Goal: Task Accomplishment & Management: Manage account settings

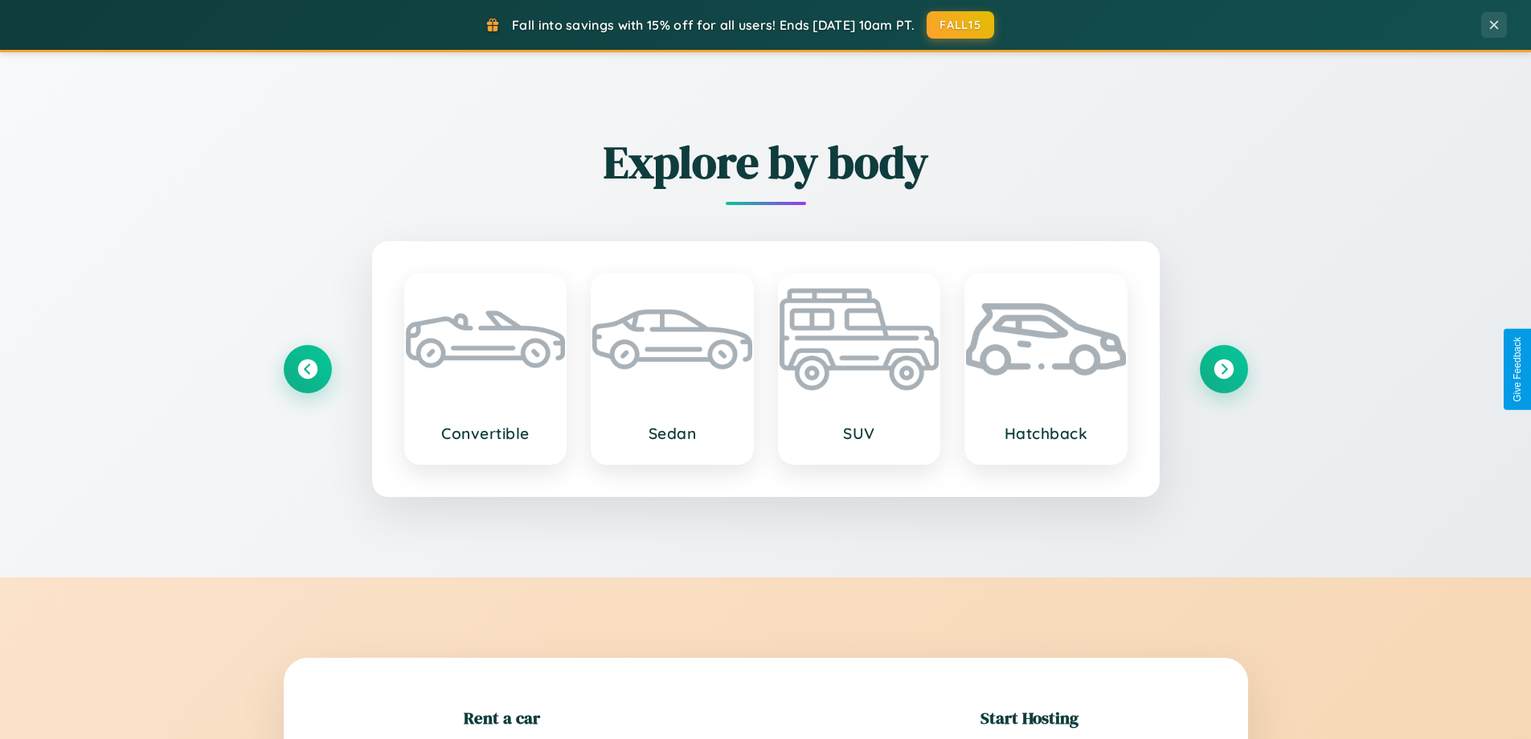
scroll to position [347, 0]
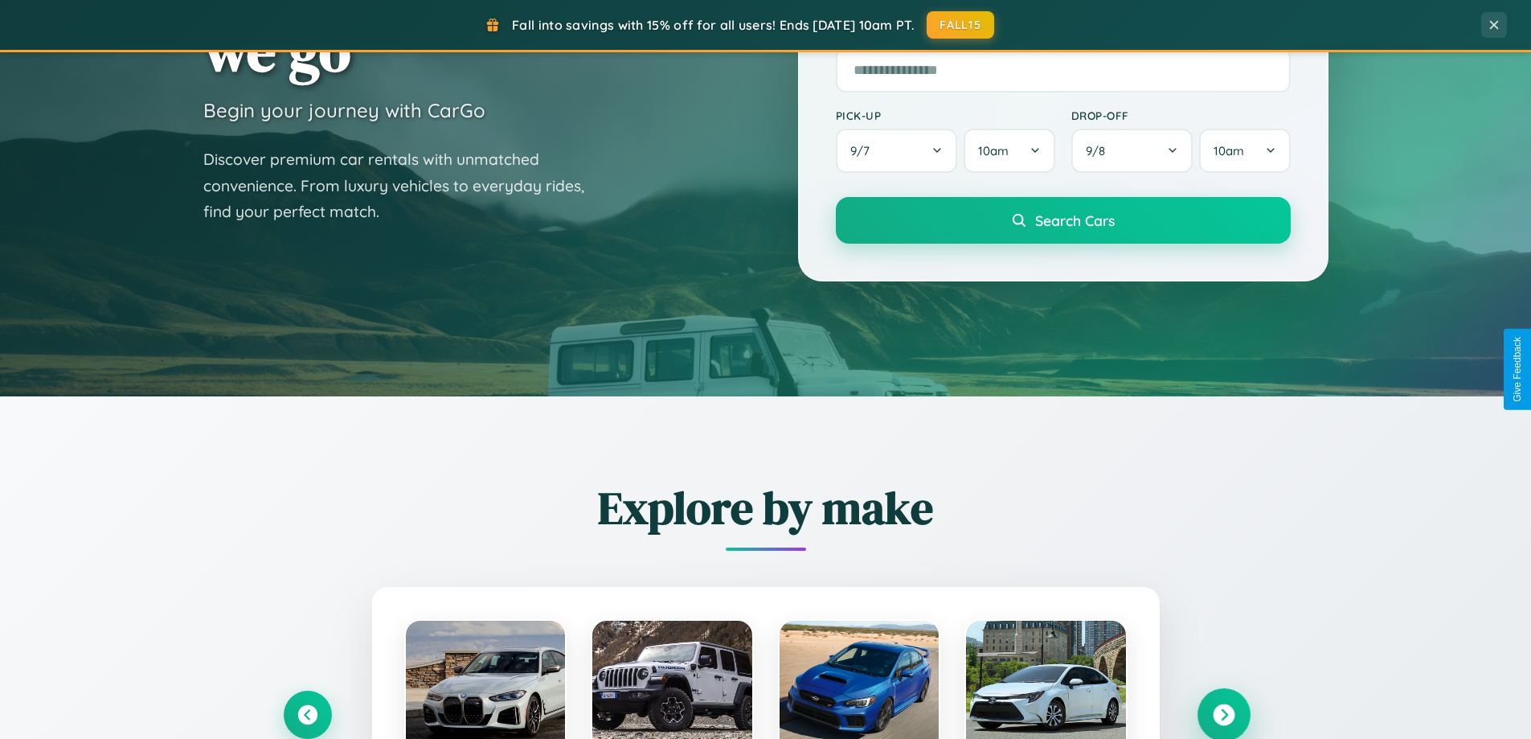
click at [1223, 715] on icon at bounding box center [1224, 715] width 22 height 22
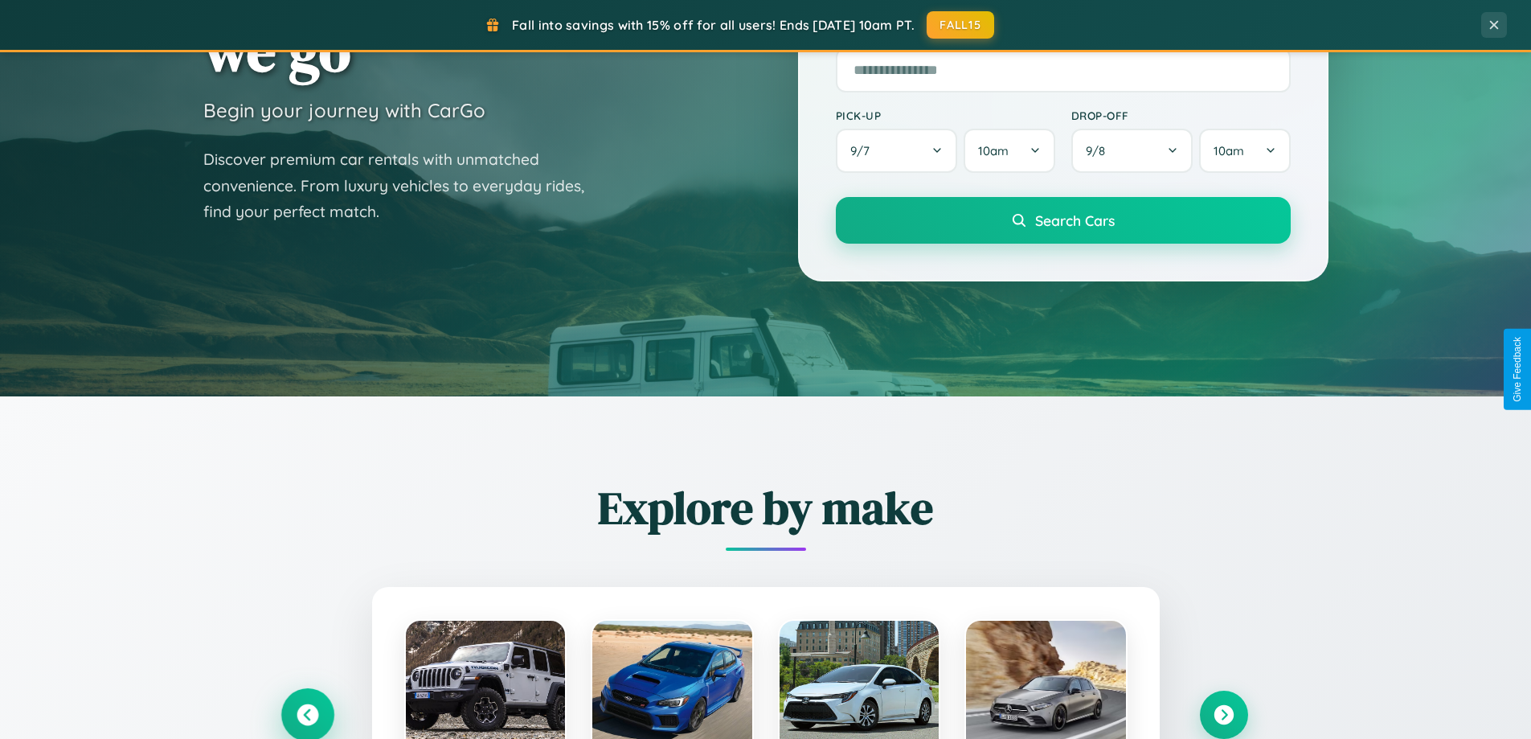
click at [307, 714] on icon at bounding box center [308, 715] width 22 height 22
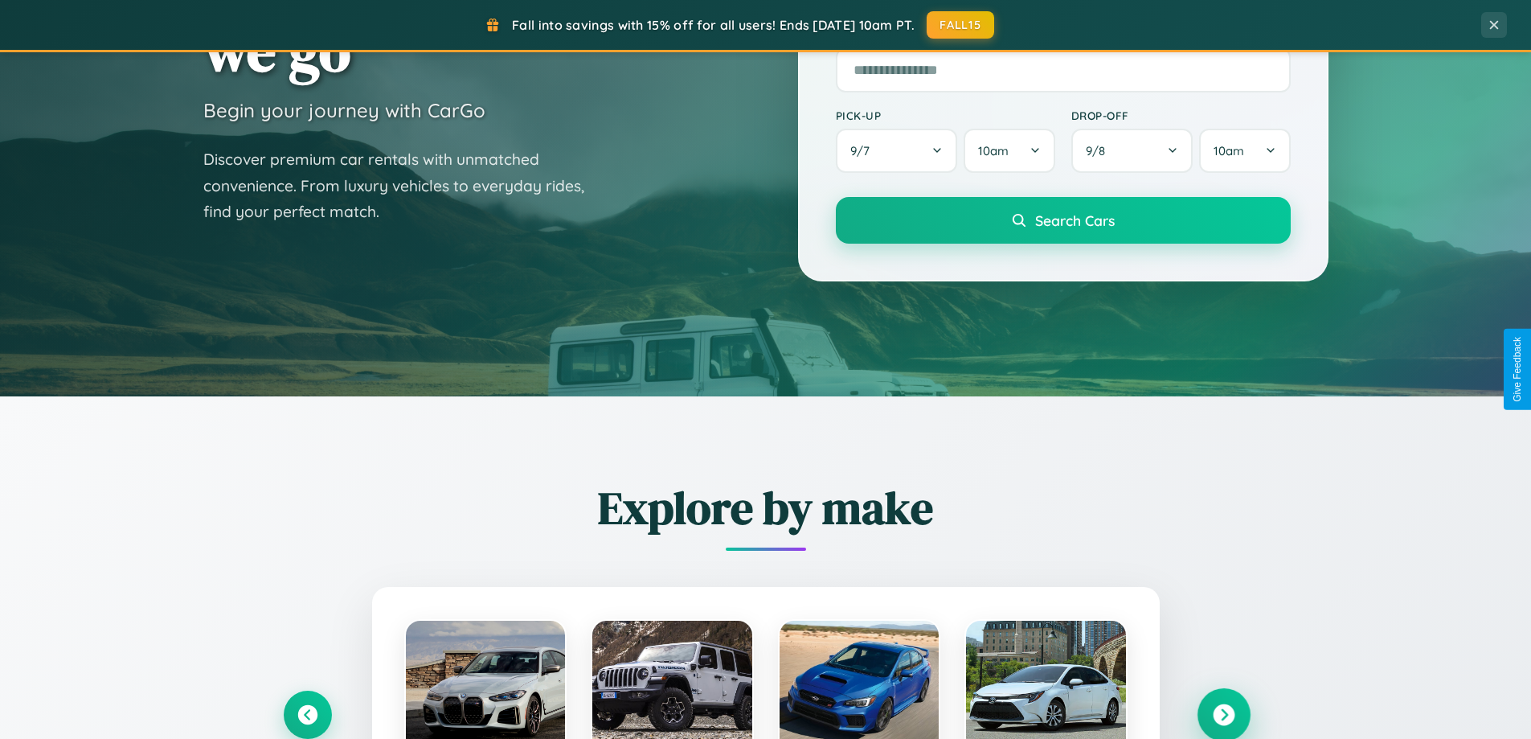
click at [1223, 714] on icon at bounding box center [1224, 715] width 22 height 22
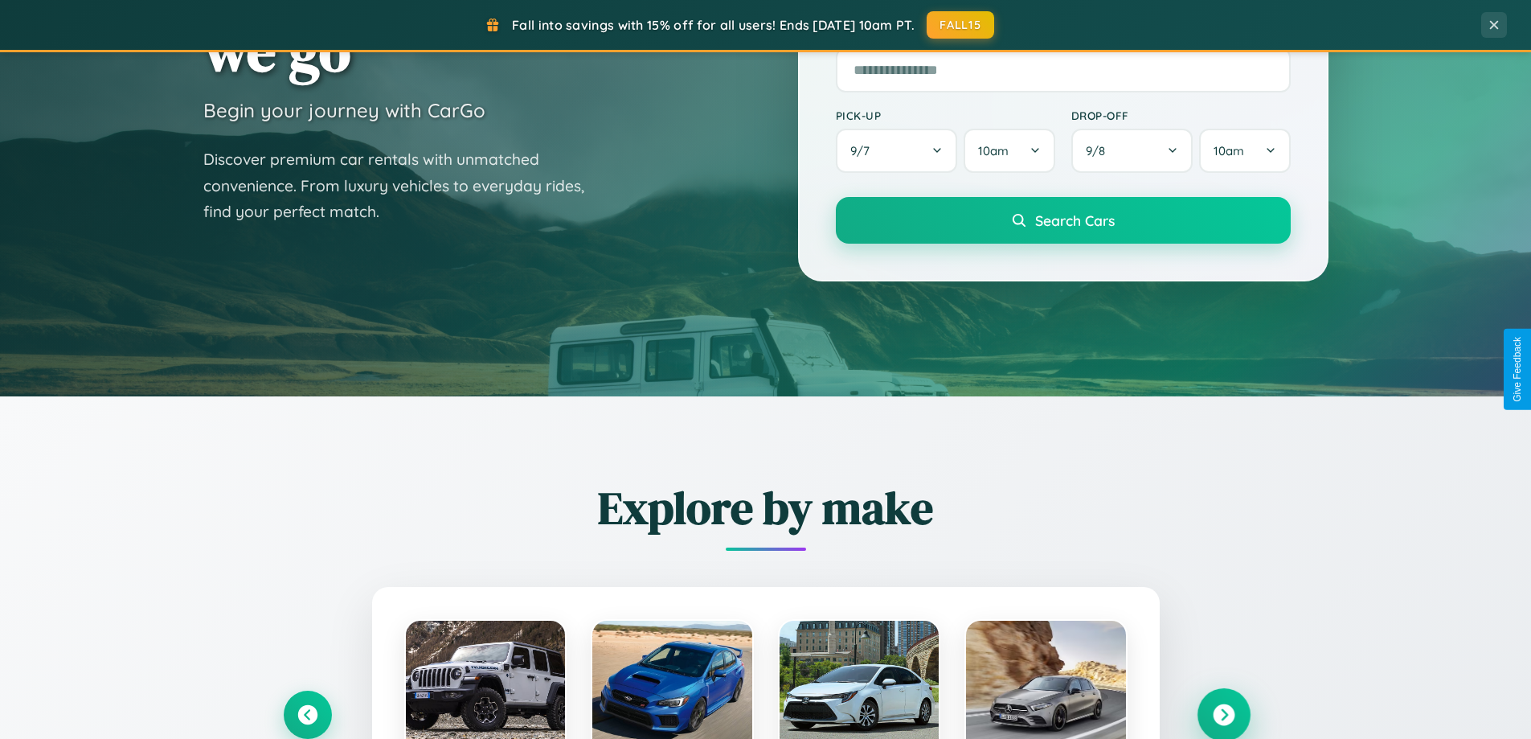
click at [1223, 713] on icon at bounding box center [1224, 715] width 22 height 22
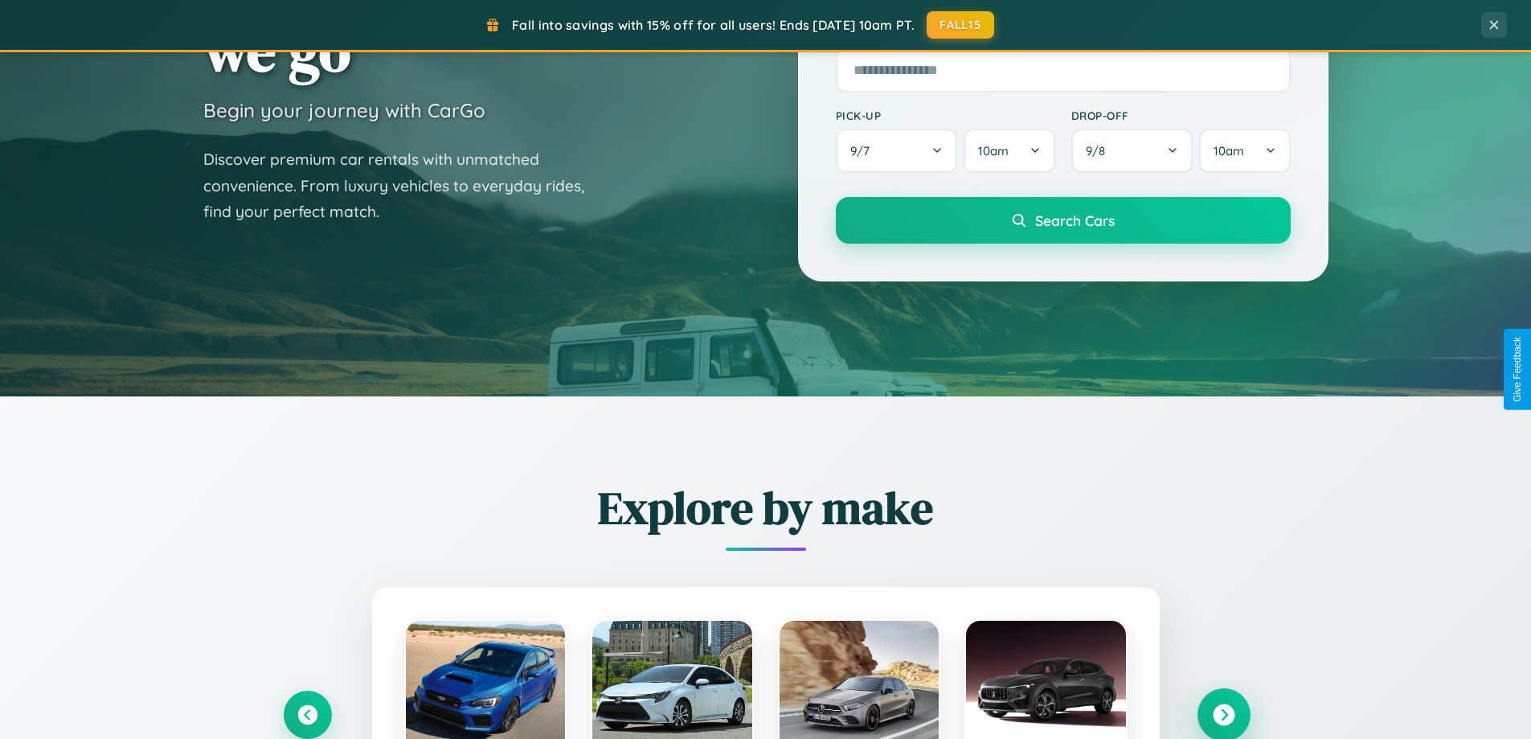
scroll to position [3093, 0]
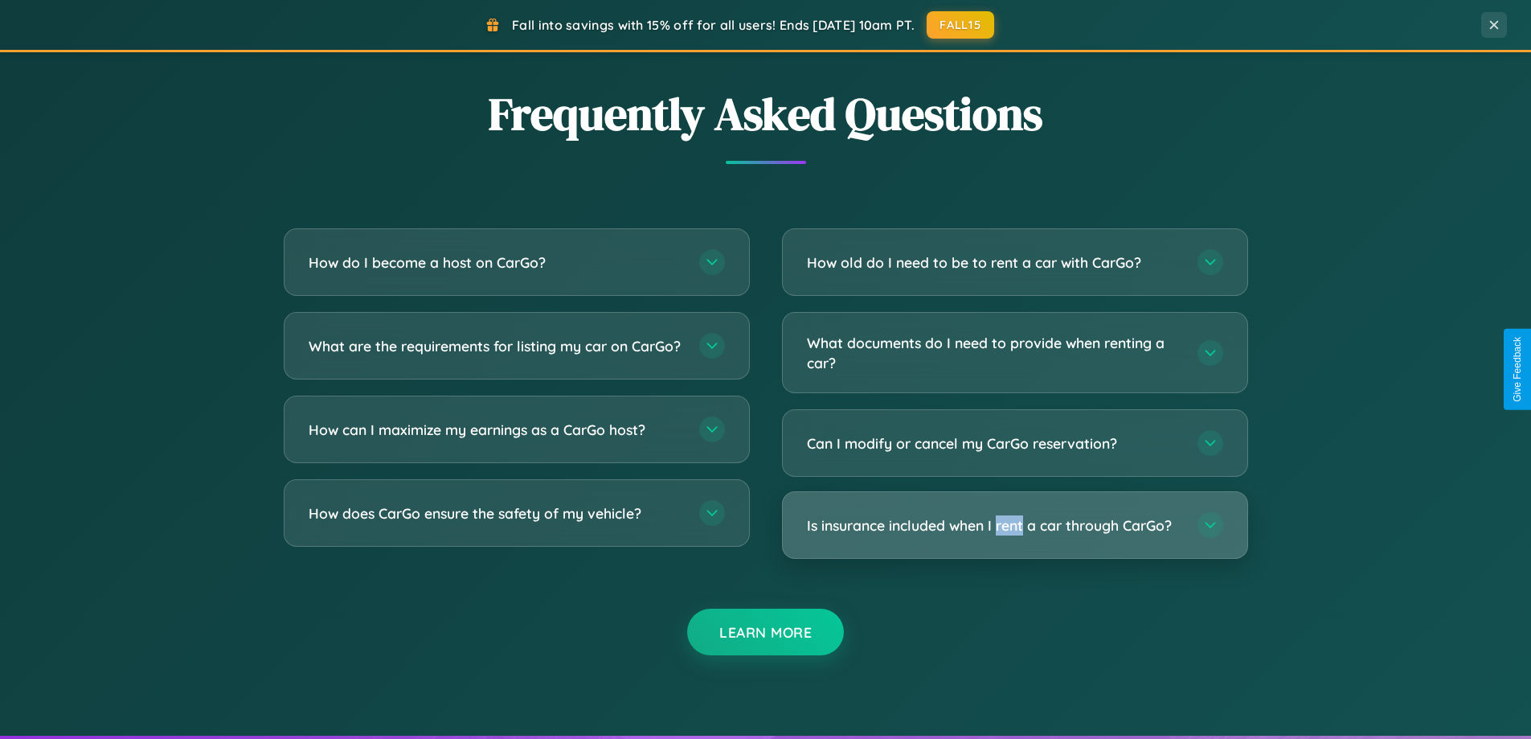
click at [1014, 525] on h3 "Is insurance included when I rent a car through CarGo?" at bounding box center [994, 525] width 375 height 20
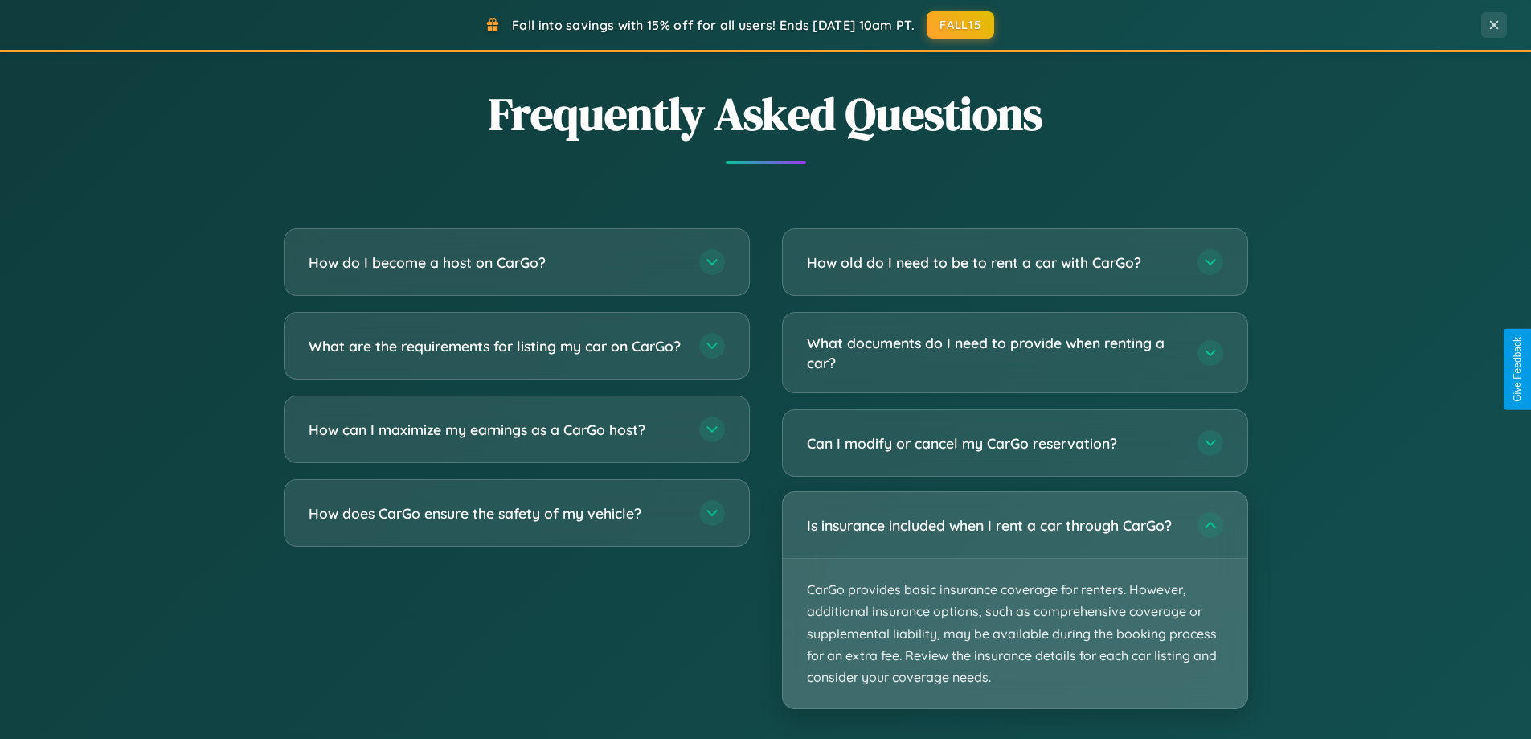
click at [1014, 600] on p "CarGo provides basic insurance coverage for renters. However, additional insura…" at bounding box center [1015, 633] width 465 height 149
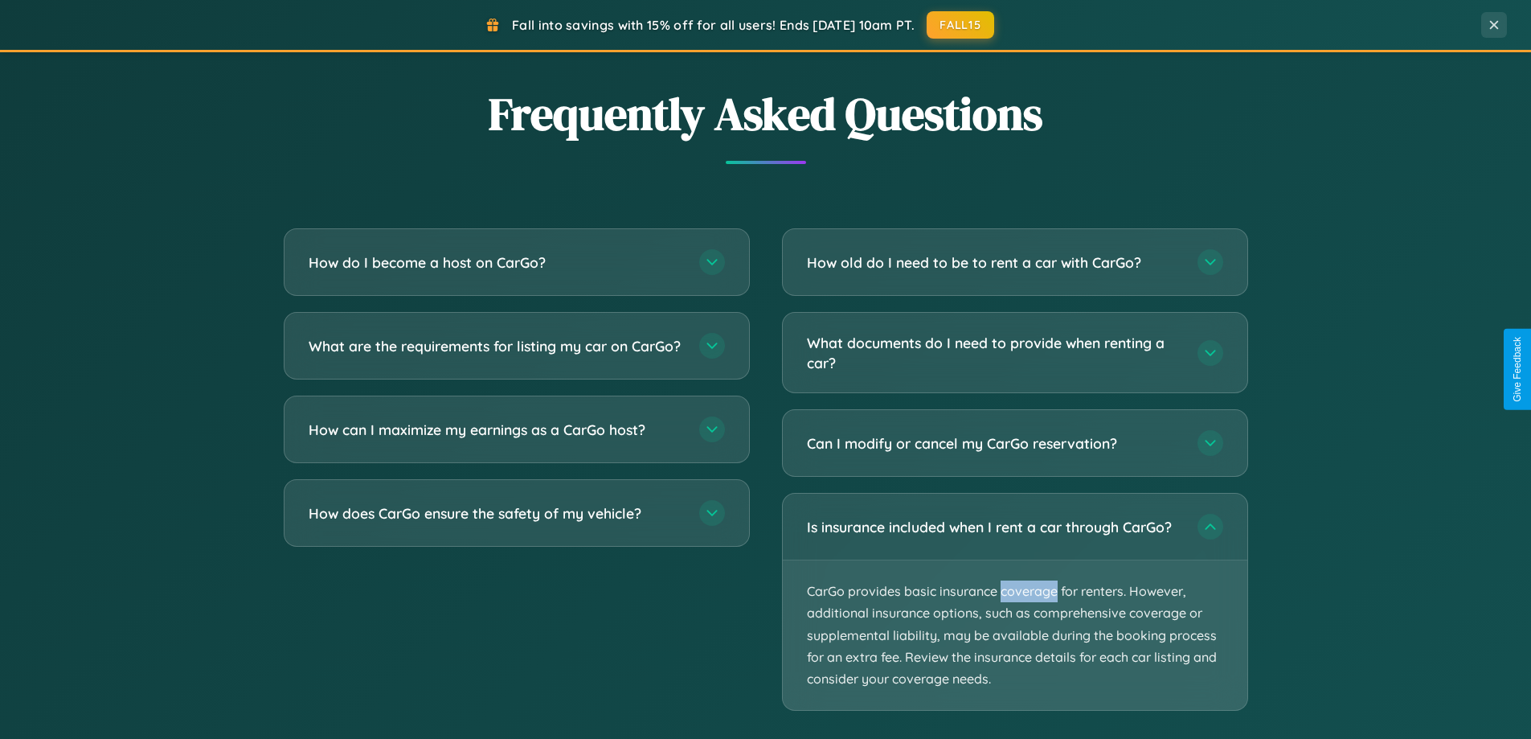
scroll to position [0, 0]
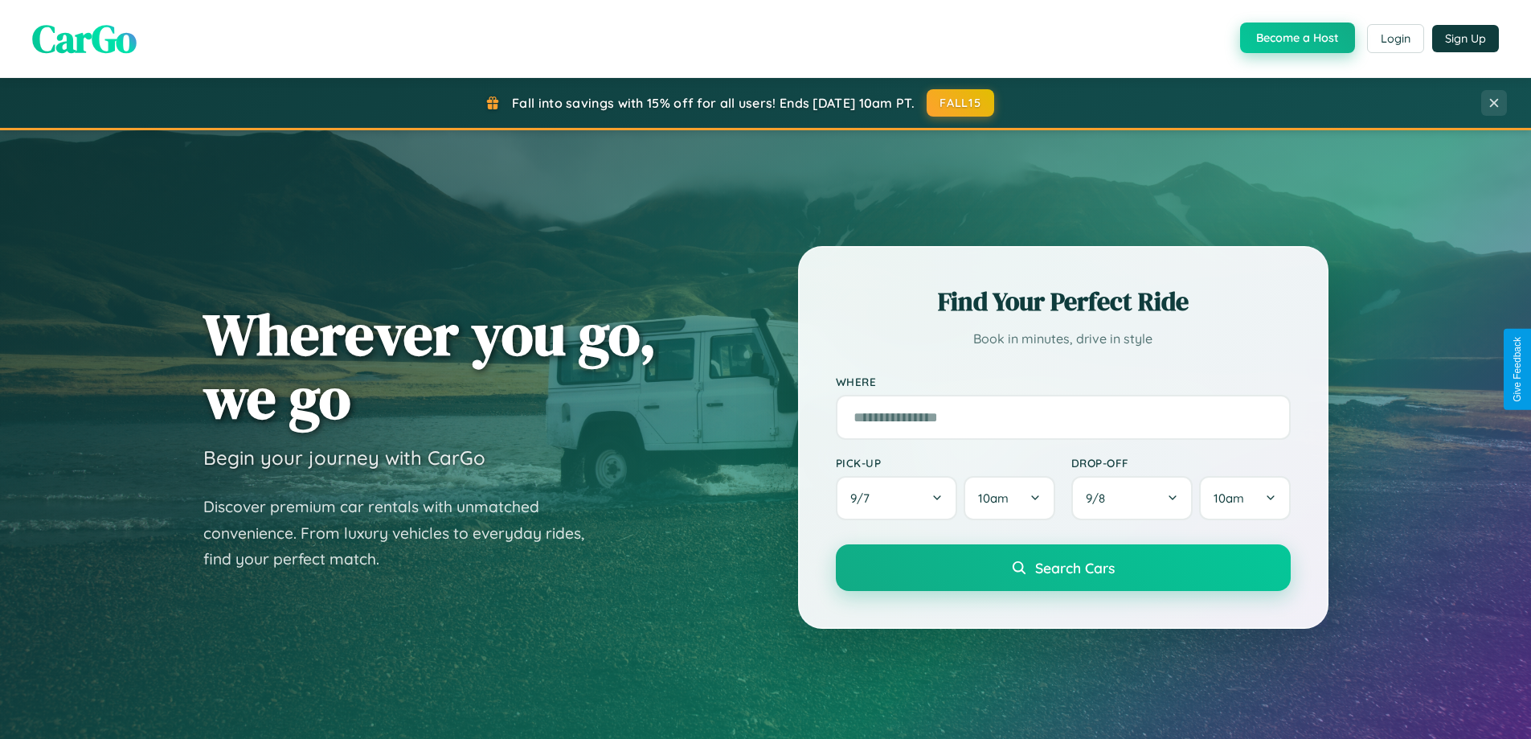
click at [1296, 39] on button "Become a Host" at bounding box center [1297, 38] width 115 height 31
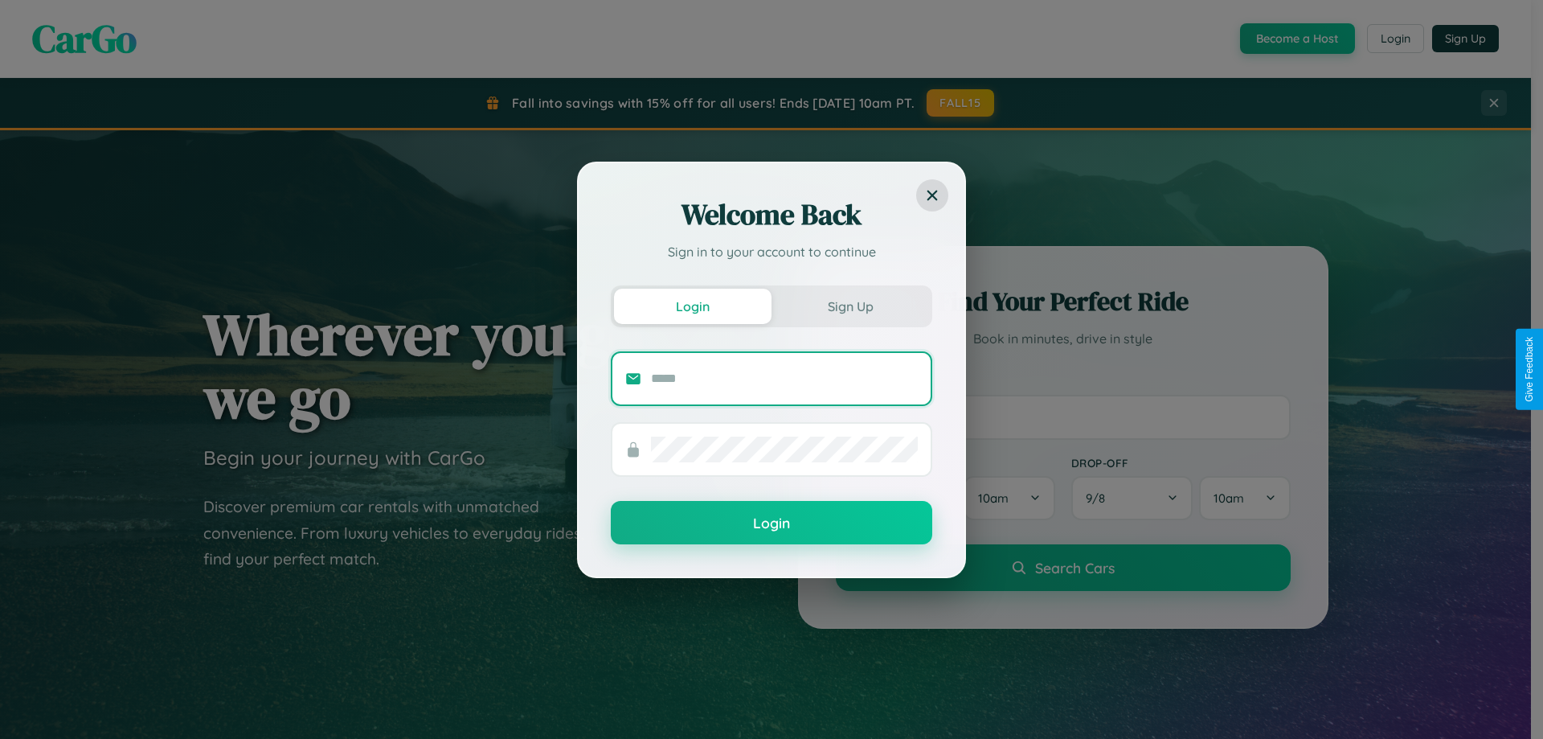
click at [784, 378] on input "text" at bounding box center [784, 379] width 267 height 26
type input "**********"
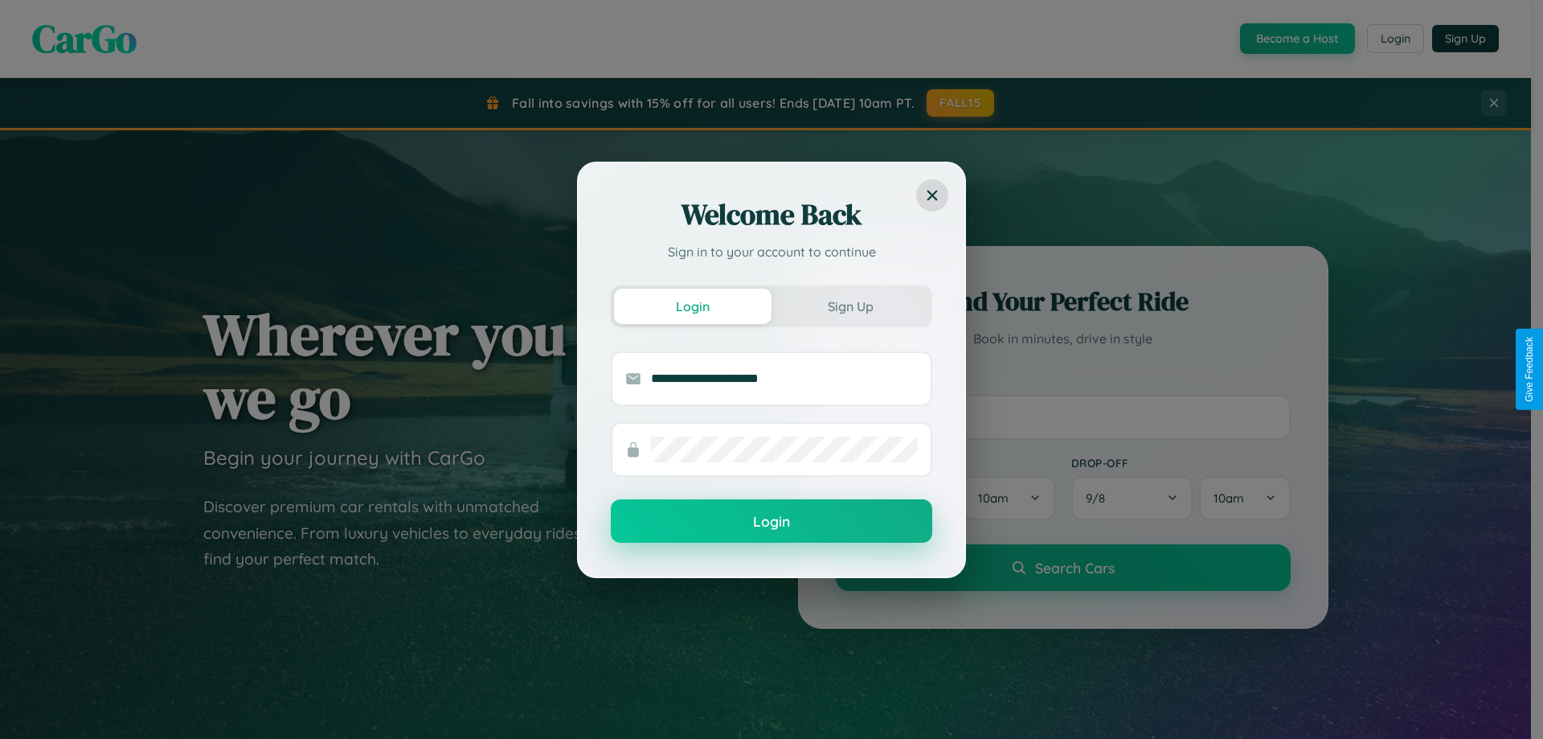
click at [772, 522] on button "Login" at bounding box center [771, 520] width 321 height 43
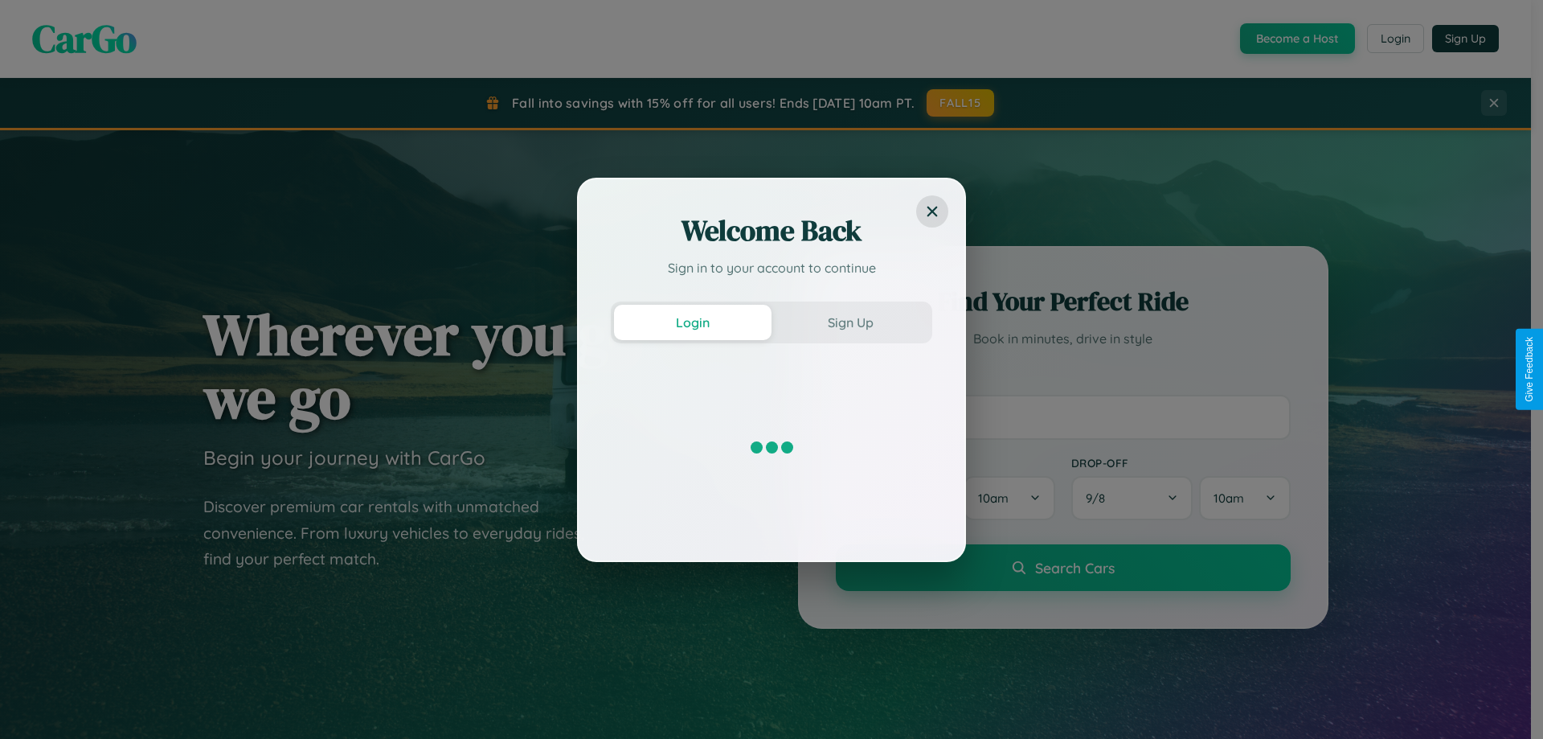
click at [1296, 39] on div "Welcome Back Sign in to your account to continue Login Sign Up" at bounding box center [771, 369] width 1543 height 739
